Goal: Transaction & Acquisition: Purchase product/service

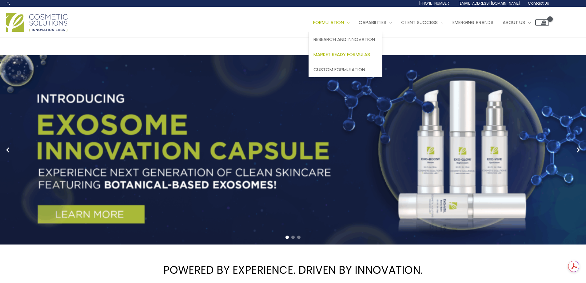
click at [352, 54] on span "Market Ready Formulas" at bounding box center [341, 54] width 57 height 6
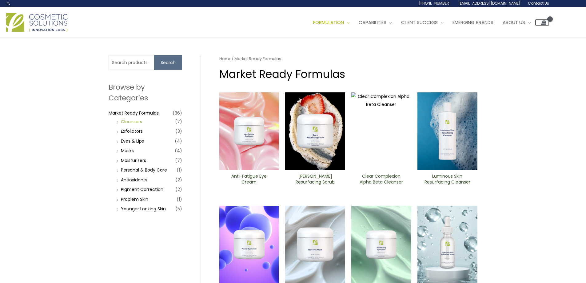
click at [136, 120] on link "Cleansers" at bounding box center [131, 121] width 21 height 6
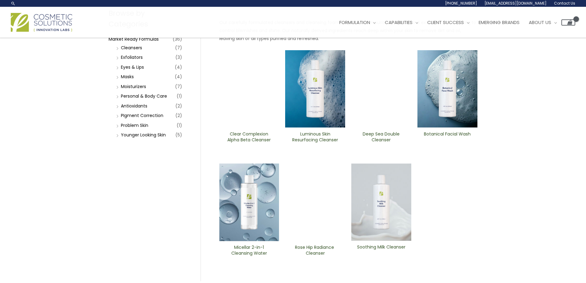
scroll to position [65, 0]
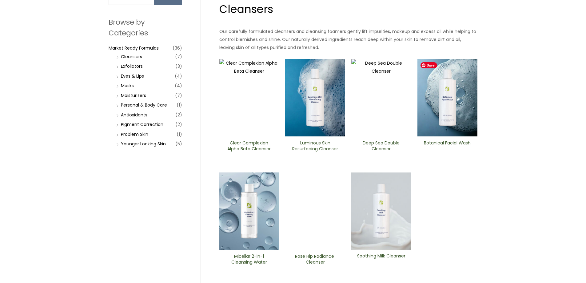
click at [443, 120] on img at bounding box center [447, 98] width 60 height 78
